Goal: Navigation & Orientation: Understand site structure

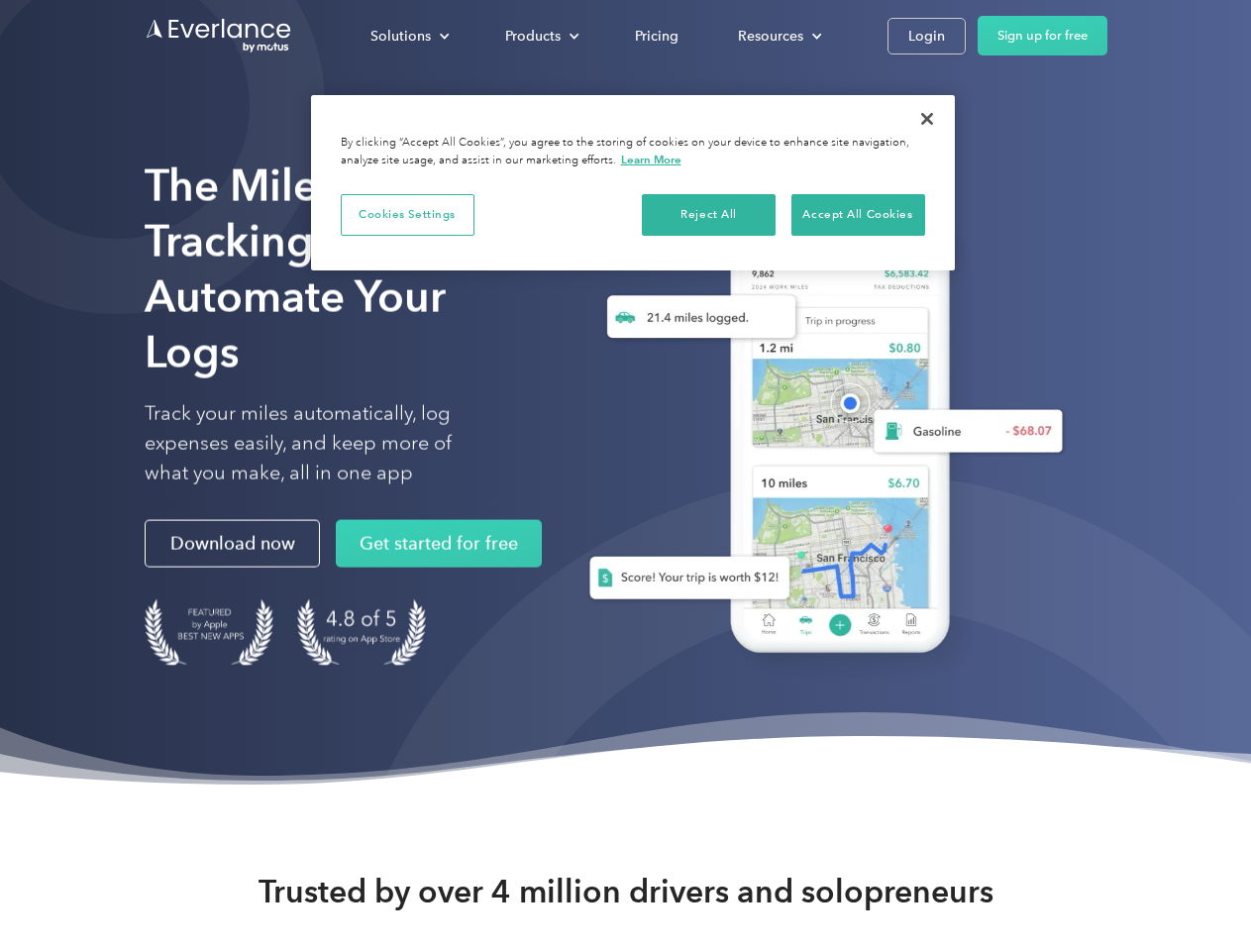
click at [409, 36] on div "Solutions" at bounding box center [401, 36] width 60 height 25
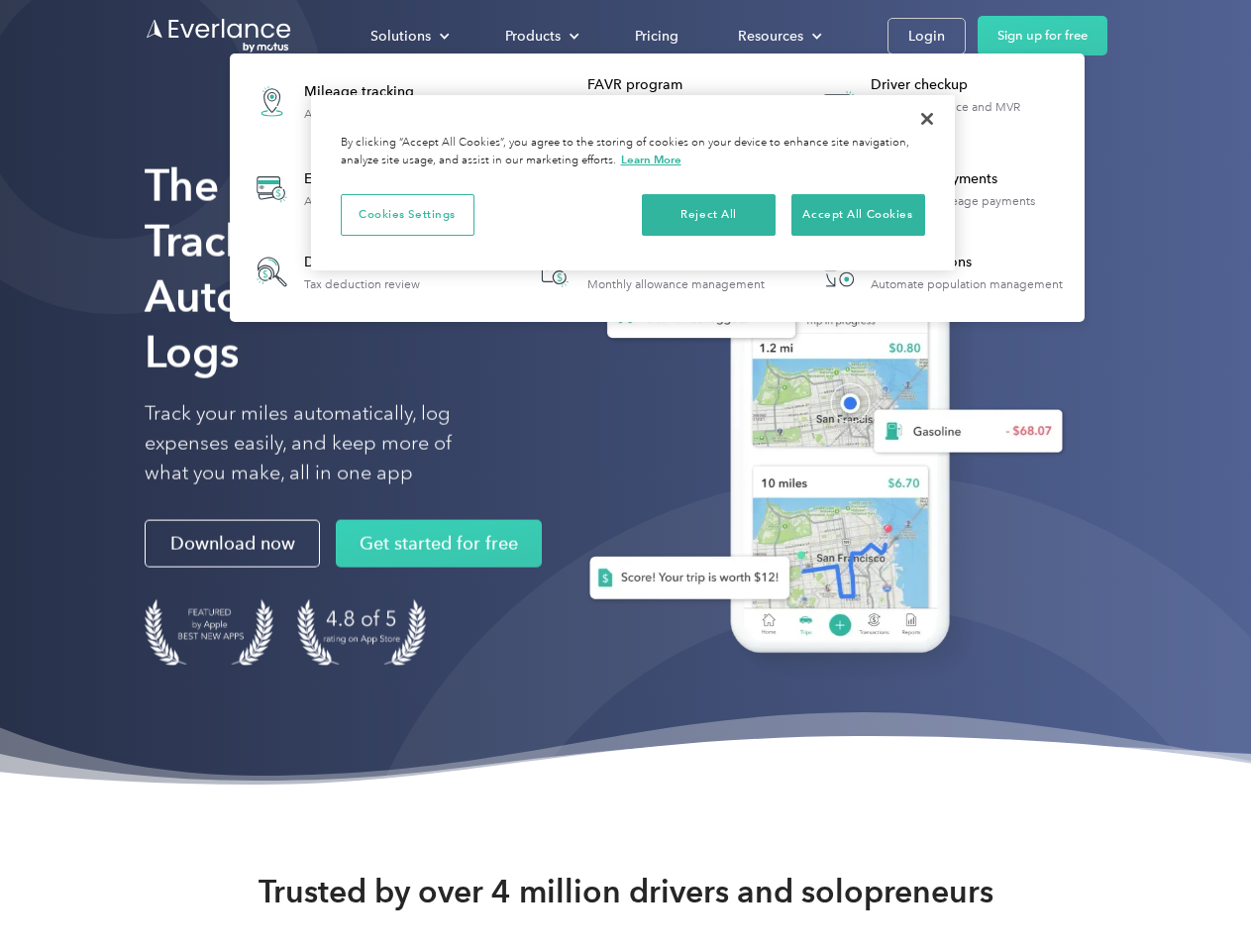
click at [540, 36] on div "Products" at bounding box center [532, 36] width 55 height 25
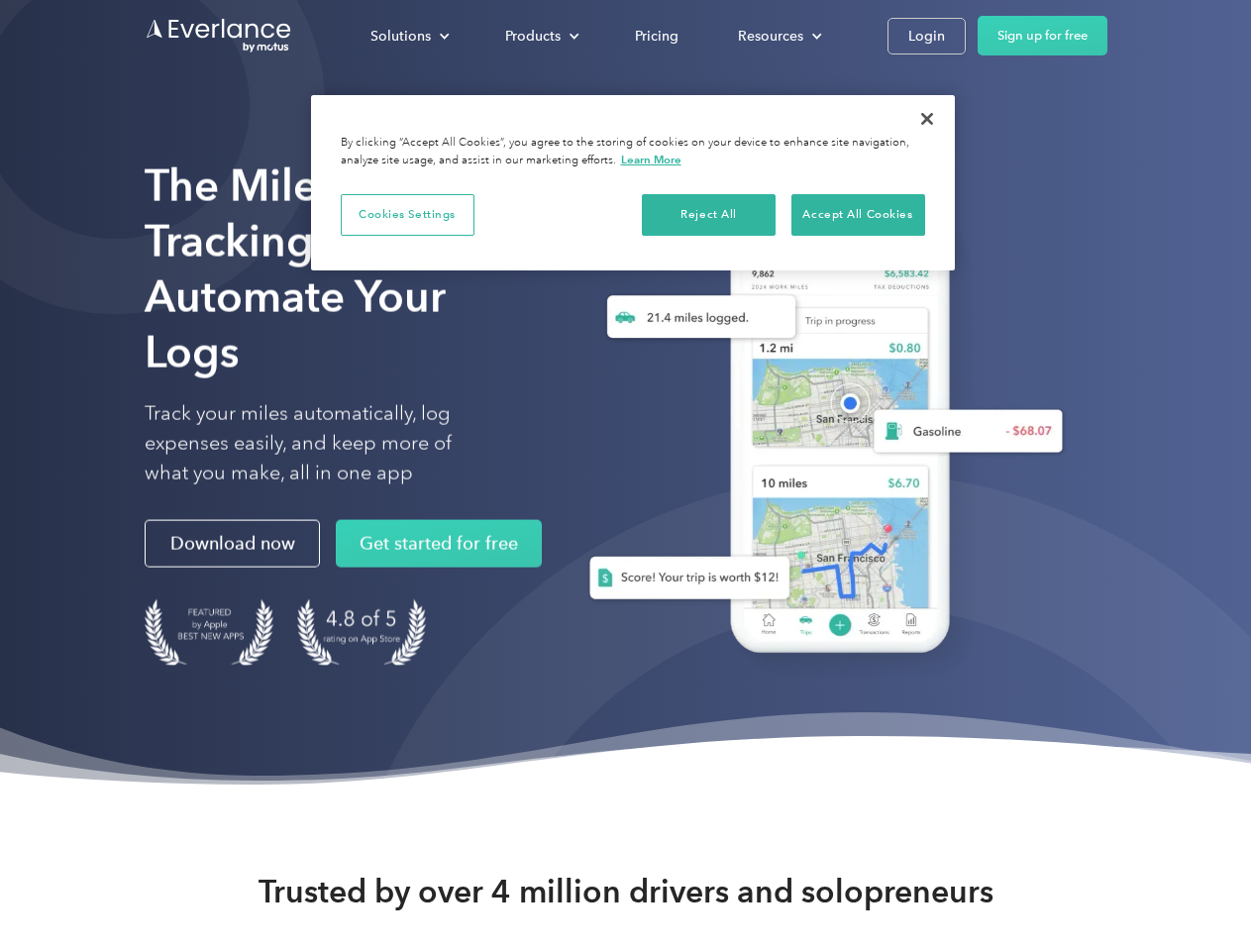
click at [778, 36] on div "Resources" at bounding box center [770, 36] width 65 height 25
click at [407, 214] on button "Cookies Settings" at bounding box center [408, 215] width 134 height 42
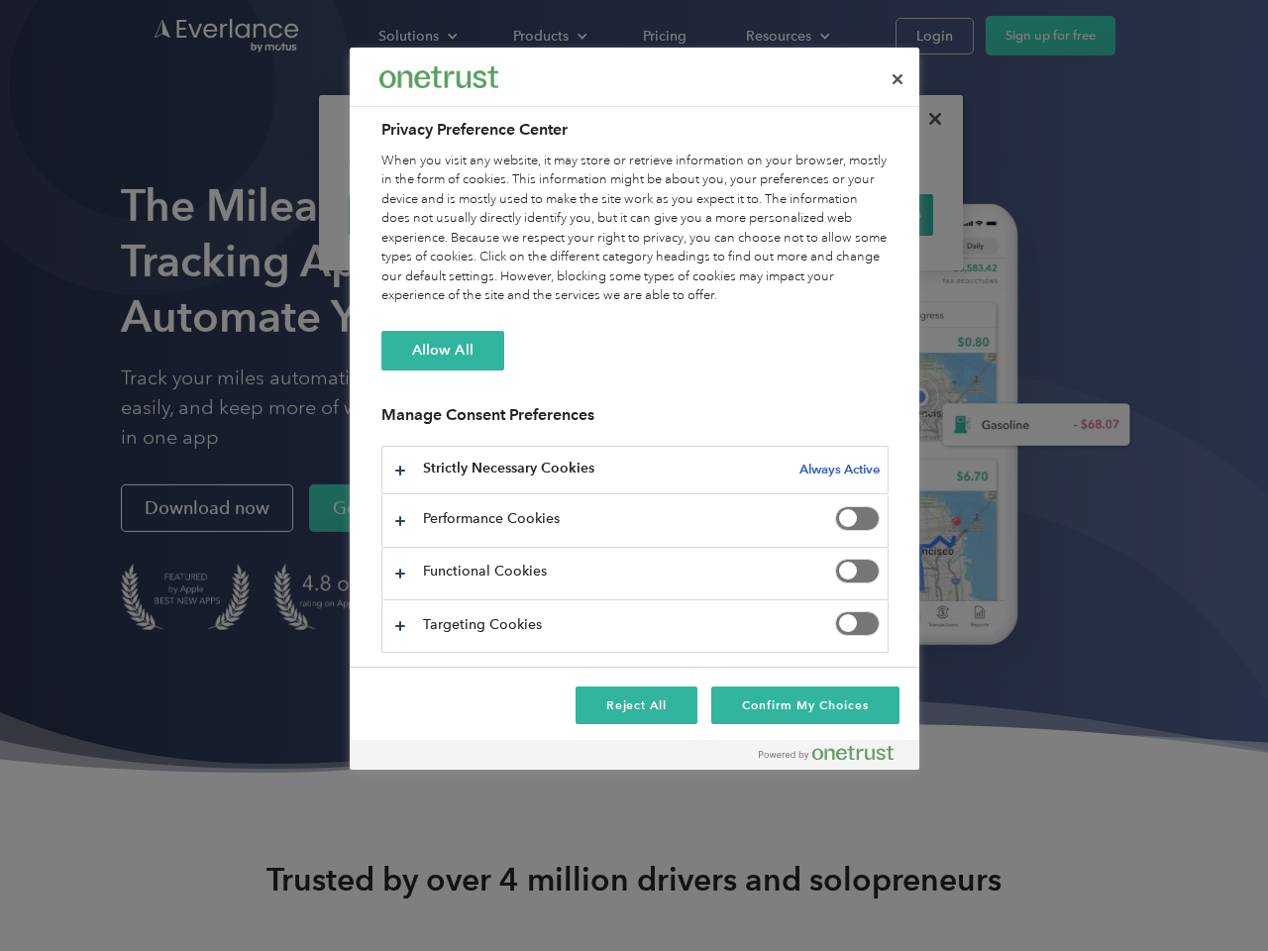
click at [709, 214] on div "When you visit any website, it may store or retrieve information on your browse…" at bounding box center [634, 229] width 507 height 155
click at [858, 214] on div "When you visit any website, it may store or retrieve information on your browse…" at bounding box center [634, 229] width 507 height 155
click at [927, 119] on div at bounding box center [634, 475] width 1268 height 951
